Goal: Task Accomplishment & Management: Manage account settings

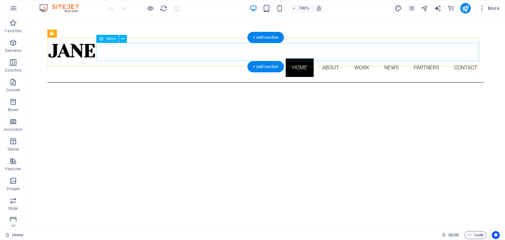
click at [327, 59] on nav "Home About Work News Partners Contact" at bounding box center [265, 68] width 437 height 18
click at [325, 59] on nav "Home About Work News Partners Contact" at bounding box center [265, 68] width 437 height 18
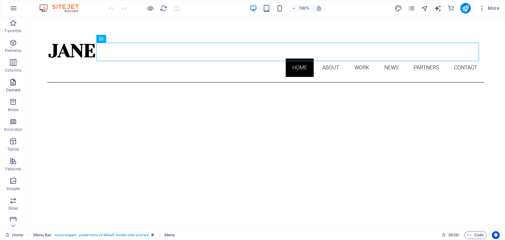
click at [14, 86] on icon "button" at bounding box center [13, 82] width 8 height 8
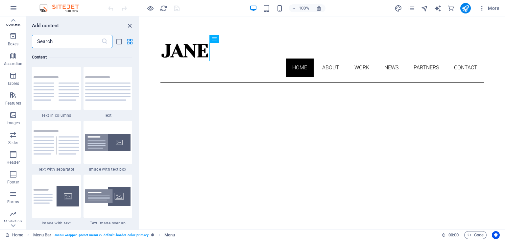
scroll to position [103, 0]
click at [11, 143] on p "Footer" at bounding box center [13, 145] width 12 height 5
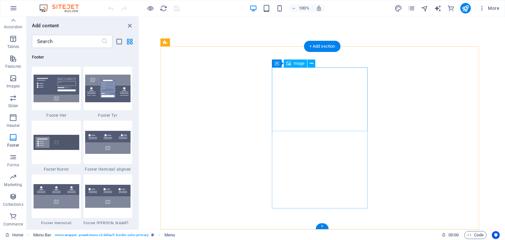
scroll to position [212, 0]
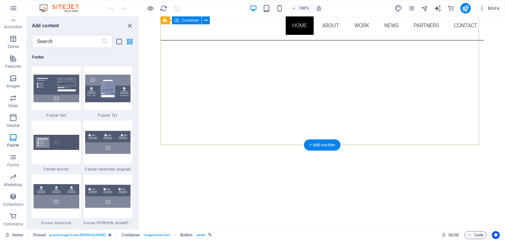
scroll to position [0, 0]
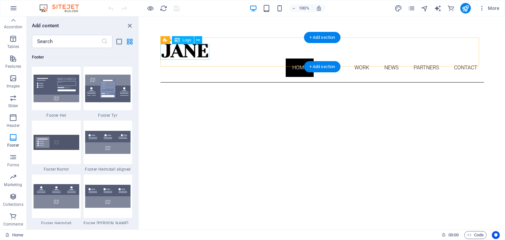
click at [180, 56] on div at bounding box center [322, 51] width 324 height 16
click at [194, 54] on div at bounding box center [322, 51] width 324 height 16
select select "px"
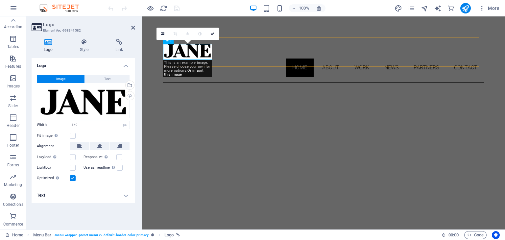
click at [234, 63] on div "Home About Work News Partners Contact Menu" at bounding box center [323, 59] width 321 height 45
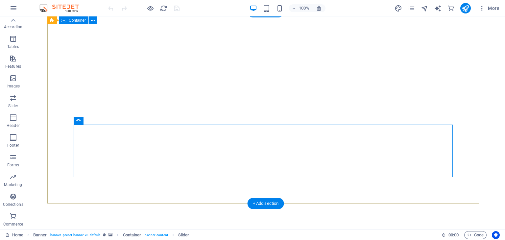
scroll to position [33, 0]
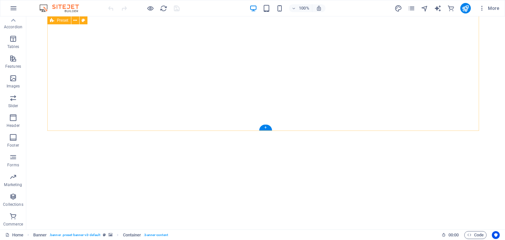
scroll to position [311, 0]
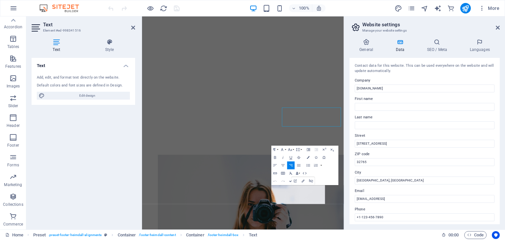
scroll to position [305, 0]
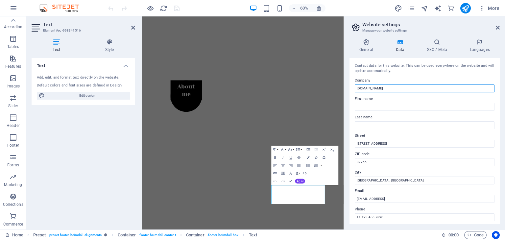
drag, startPoint x: 401, startPoint y: 88, endPoint x: 348, endPoint y: 88, distance: 52.9
click at [348, 88] on div "General Data SEO / Meta Languages Website name [DOMAIN_NAME] Logo Drag files he…" at bounding box center [424, 132] width 161 height 196
type input "Fuhad [DEMOGRAPHIC_DATA]"
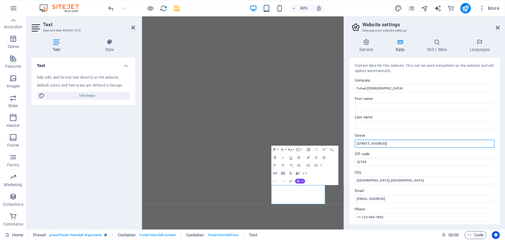
click at [351, 147] on div "Contact data for this website. This can be used everywhere on the website and w…" at bounding box center [424, 141] width 150 height 166
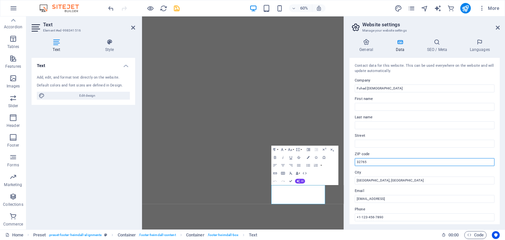
drag, startPoint x: 513, startPoint y: 176, endPoint x: 471, endPoint y: 260, distance: 93.5
type input "3"
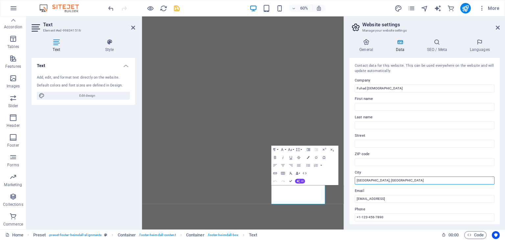
click at [381, 179] on input "[GEOGRAPHIC_DATA], [GEOGRAPHIC_DATA]" at bounding box center [425, 181] width 140 height 8
type input "[GEOGRAPHIC_DATA]"
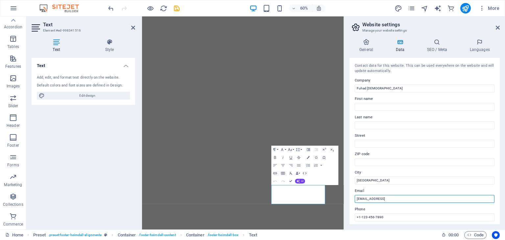
click at [437, 200] on input "[EMAIL_ADDRESS]" at bounding box center [425, 199] width 140 height 8
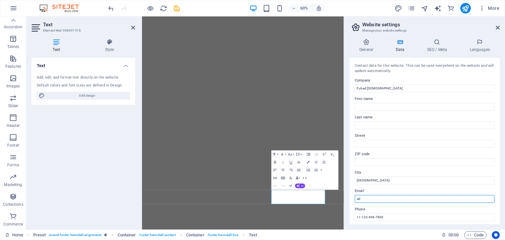
type input "a"
type input "[EMAIL_ADDRESS][DOMAIN_NAME]"
click at [418, 207] on label "Phone" at bounding box center [425, 209] width 140 height 8
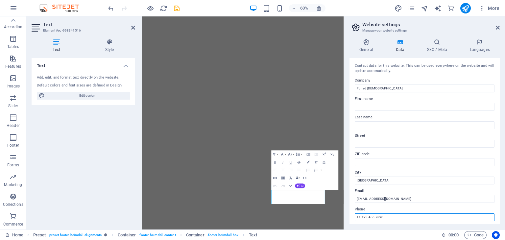
click at [418, 213] on input "+1-123-456-7890" at bounding box center [425, 217] width 140 height 8
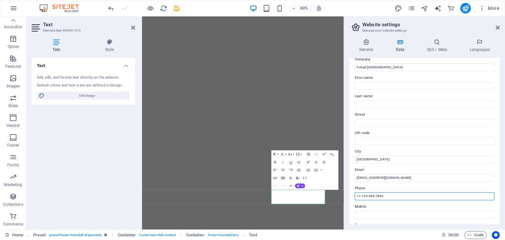
scroll to position [33, 0]
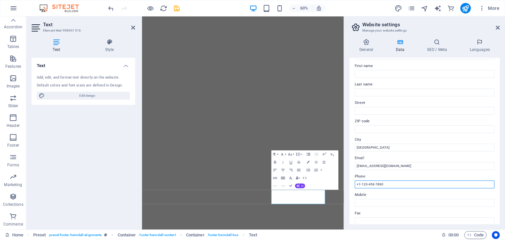
drag, startPoint x: 390, startPoint y: 181, endPoint x: 351, endPoint y: 183, distance: 39.2
click at [351, 183] on div "Contact data for this website. This can be used everywhere on the website and w…" at bounding box center [424, 141] width 150 height 166
type input "0"
type input "01601024497"
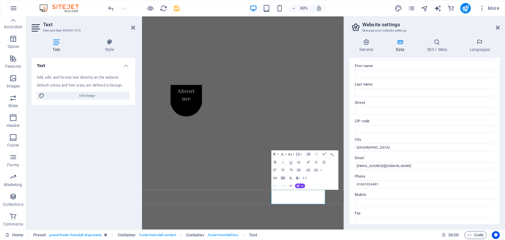
click at [347, 181] on div "General Data SEO / Meta Languages Website name [DOMAIN_NAME] Logo Drag files he…" at bounding box center [424, 132] width 161 height 196
click at [365, 43] on icon at bounding box center [366, 42] width 34 height 7
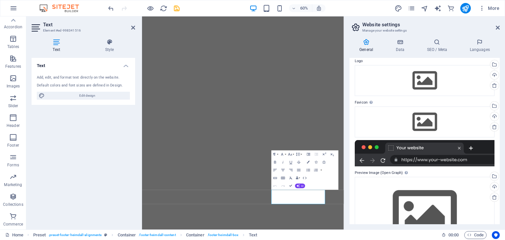
scroll to position [0, 0]
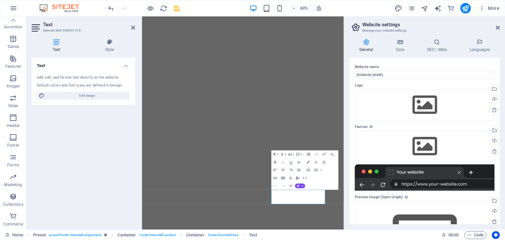
click at [397, 37] on div "General Data SEO / Meta Languages Website name [DOMAIN_NAME] Logo Drag files he…" at bounding box center [424, 132] width 161 height 196
click at [400, 41] on icon at bounding box center [400, 42] width 29 height 7
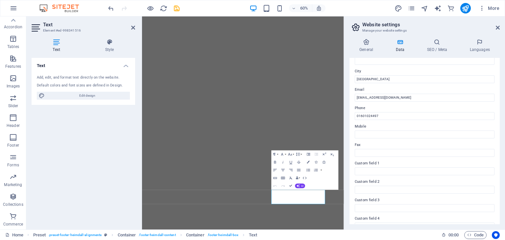
scroll to position [149, 0]
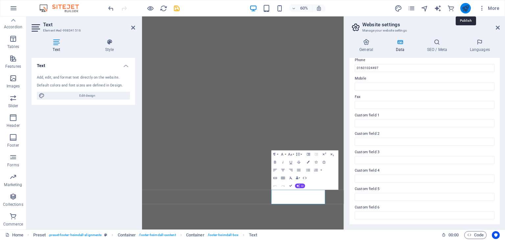
click at [466, 9] on icon "publish" at bounding box center [466, 9] width 8 height 8
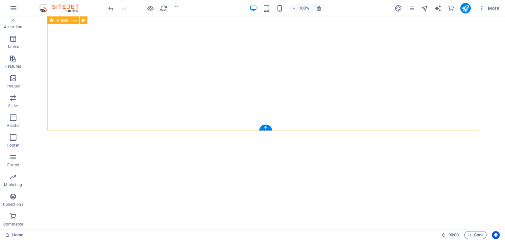
scroll to position [311, 0]
